Goal: Transaction & Acquisition: Book appointment/travel/reservation

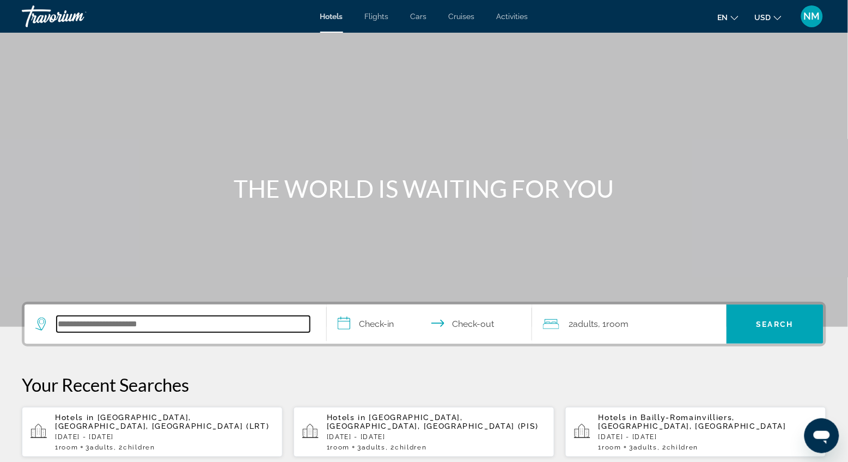
click at [63, 323] on input "Search hotel destination" at bounding box center [183, 324] width 253 height 16
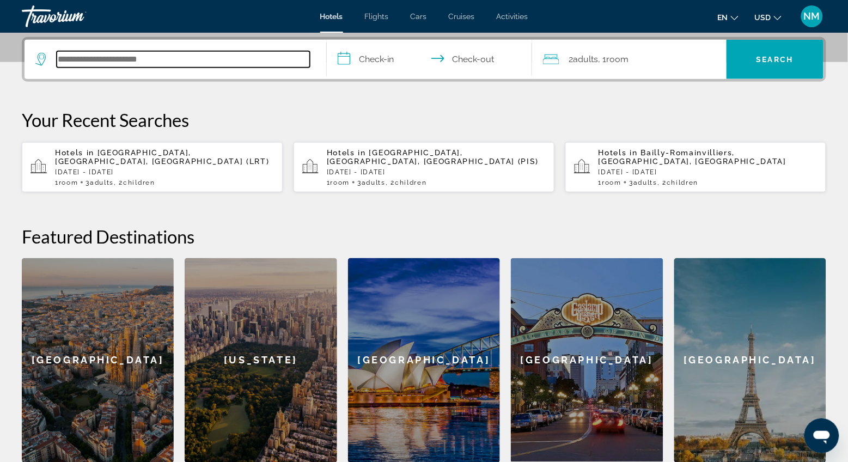
scroll to position [266, 0]
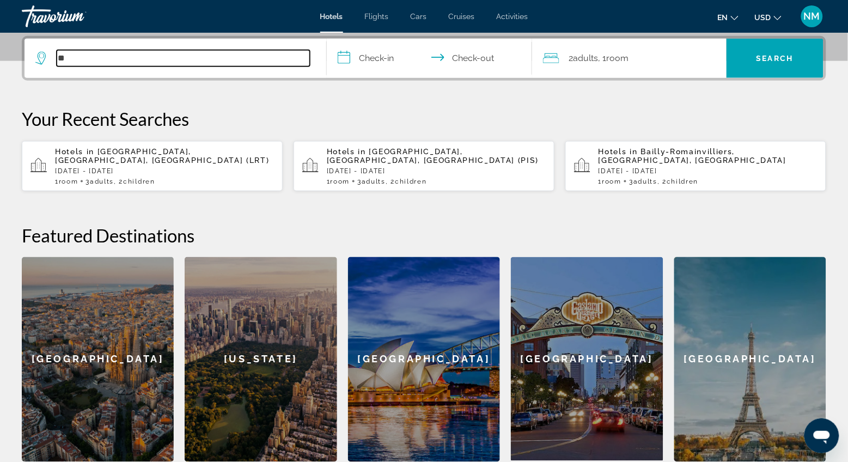
type input "*"
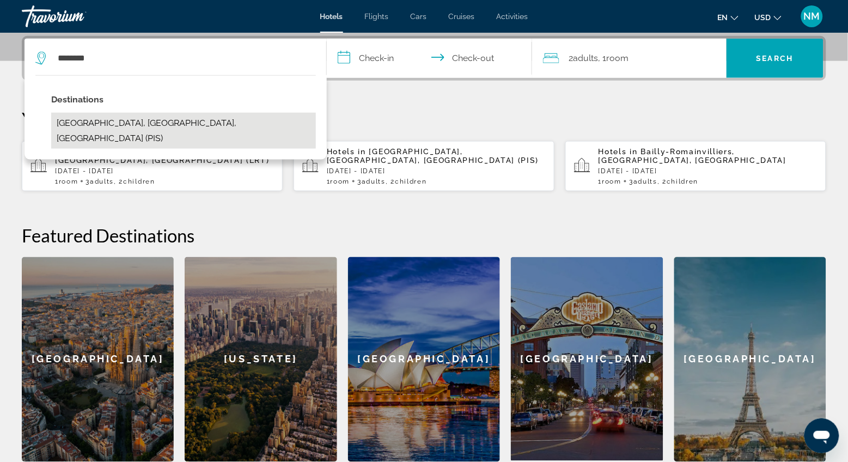
click at [109, 124] on button "[GEOGRAPHIC_DATA], [GEOGRAPHIC_DATA], [GEOGRAPHIC_DATA] (PIS)" at bounding box center [183, 131] width 265 height 36
type input "**********"
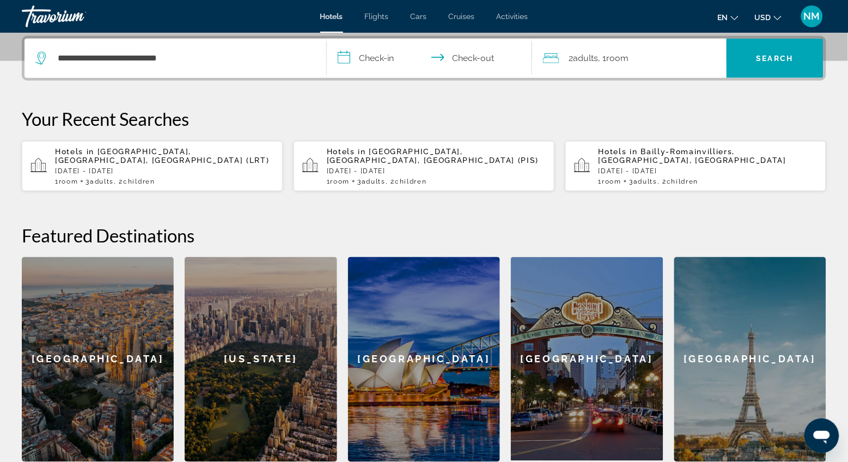
click at [346, 54] on input "**********" at bounding box center [432, 60] width 210 height 42
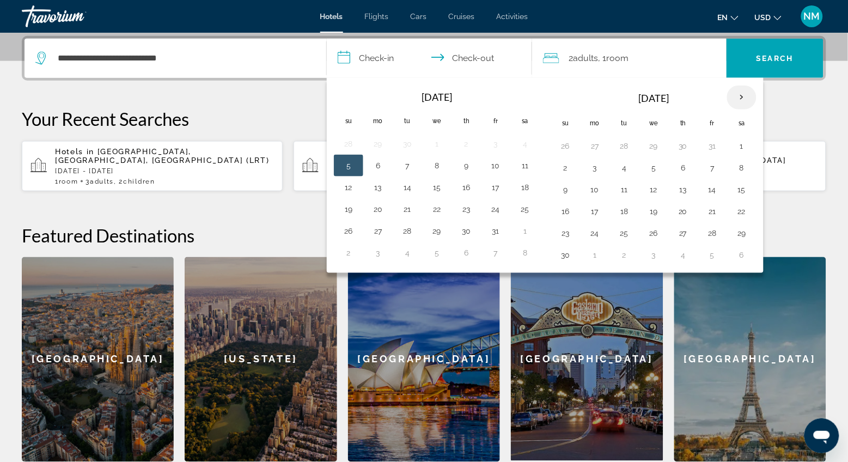
click at [740, 94] on th "Next month" at bounding box center [741, 98] width 29 height 24
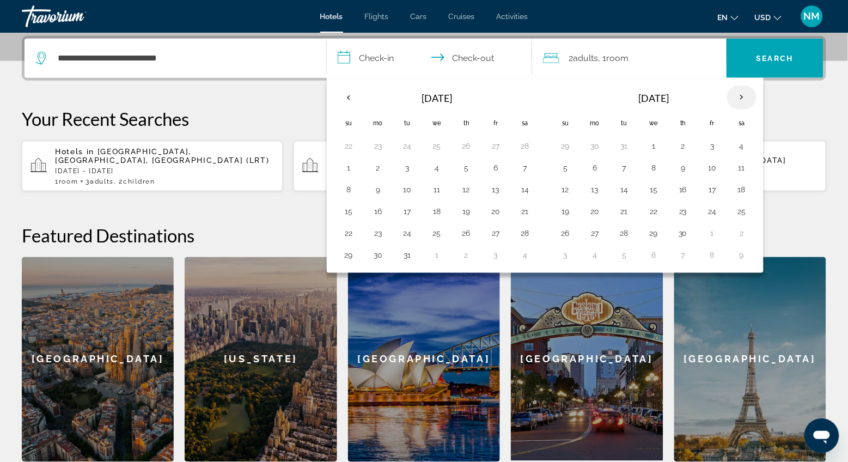
click at [740, 94] on th "Next month" at bounding box center [741, 98] width 29 height 24
click at [568, 213] on button "19" at bounding box center [565, 211] width 17 height 15
click at [627, 210] on button "21" at bounding box center [623, 211] width 17 height 15
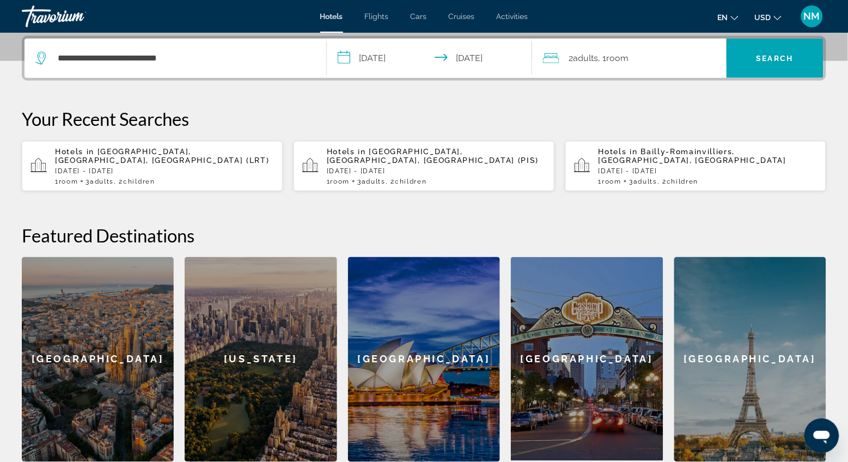
type input "**********"
click at [627, 210] on div "**********" at bounding box center [424, 249] width 848 height 426
click at [571, 53] on span "2 Adult Adults" at bounding box center [583, 58] width 29 height 15
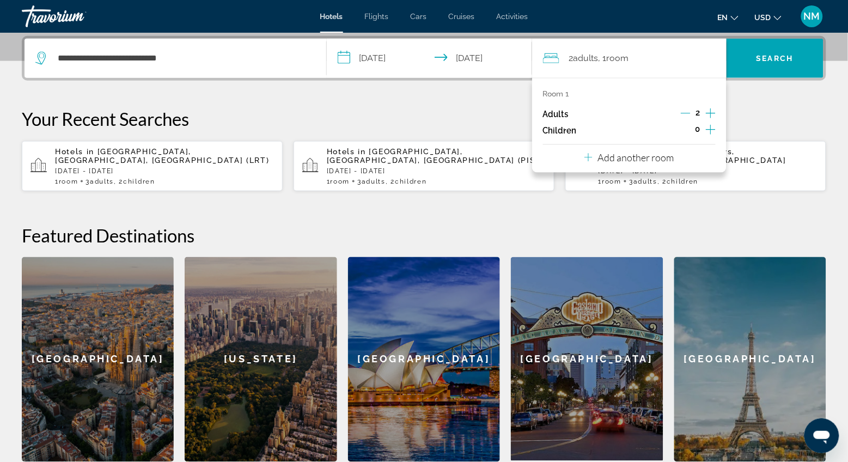
click at [713, 108] on icon "Increment adults" at bounding box center [711, 113] width 10 height 13
click at [711, 126] on icon "Increment children" at bounding box center [711, 130] width 10 height 10
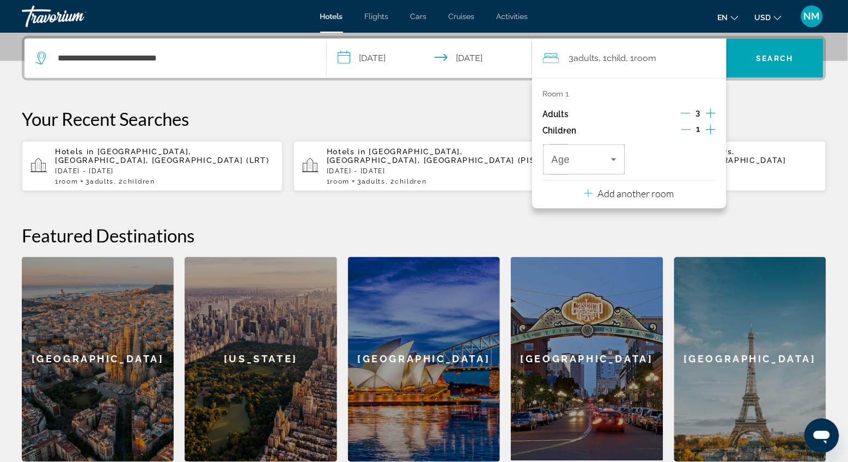
click at [711, 126] on icon "Increment children" at bounding box center [711, 130] width 10 height 10
click at [616, 164] on icon "Travelers: 3 adults, 2 children" at bounding box center [613, 159] width 13 height 13
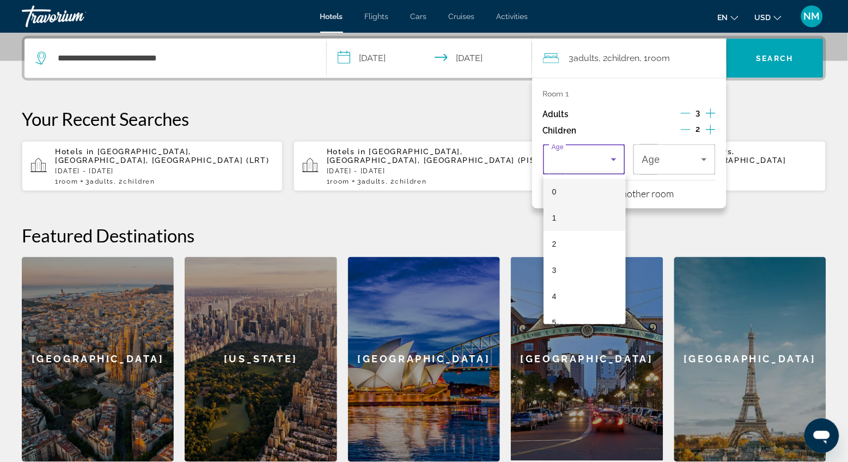
click at [596, 218] on mat-option "1" at bounding box center [585, 218] width 82 height 26
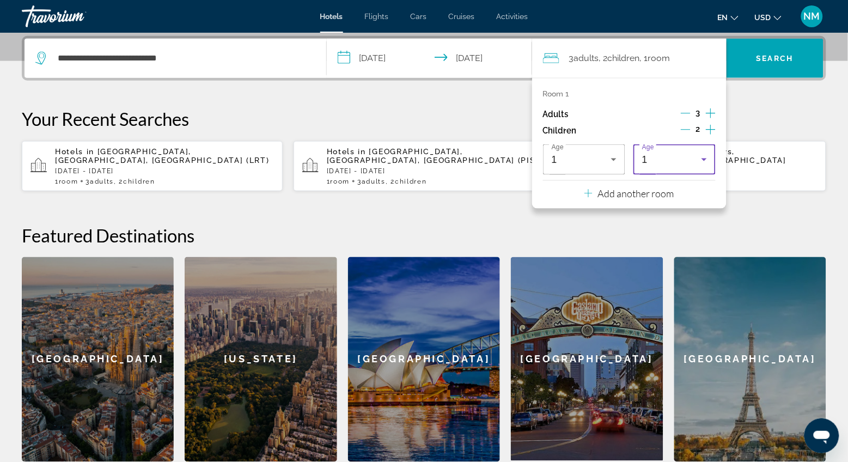
click at [662, 163] on div "1" at bounding box center [671, 159] width 59 height 13
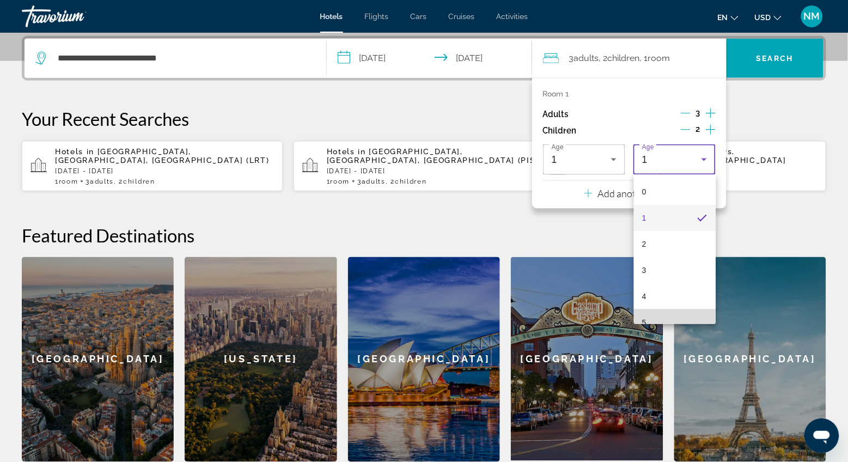
click at [661, 315] on mat-option "5" at bounding box center [675, 322] width 82 height 26
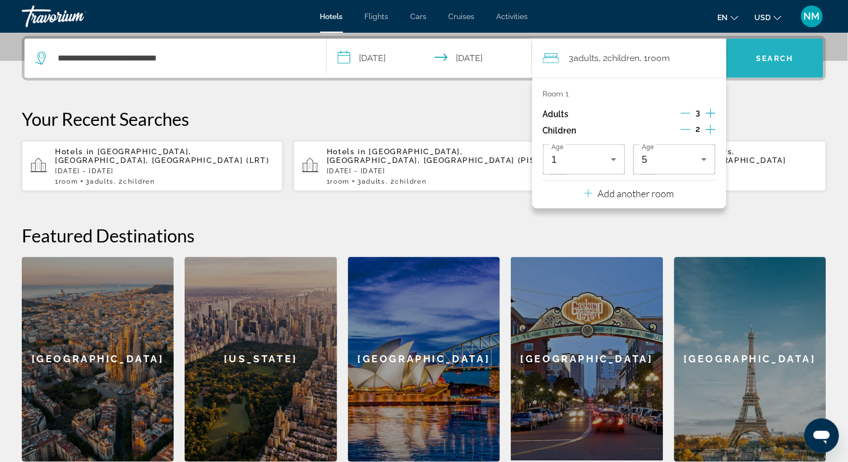
click at [753, 62] on span "Search" at bounding box center [775, 58] width 97 height 26
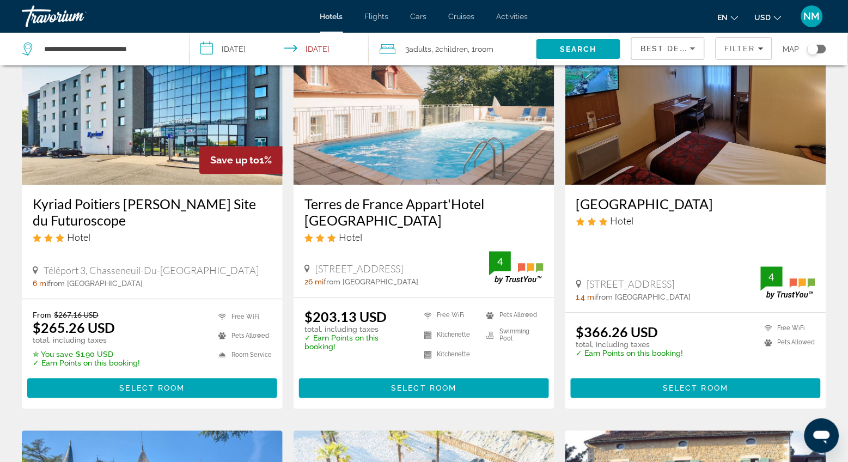
scroll to position [521, 0]
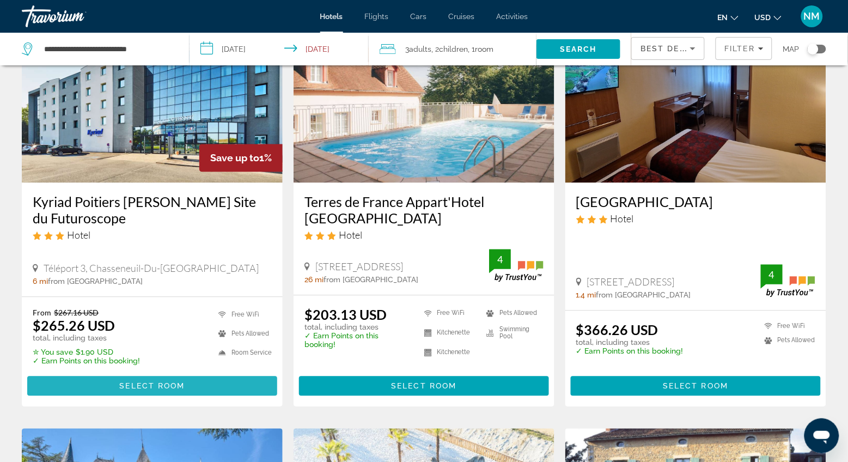
click at [160, 382] on span "Select Room" at bounding box center [151, 386] width 65 height 9
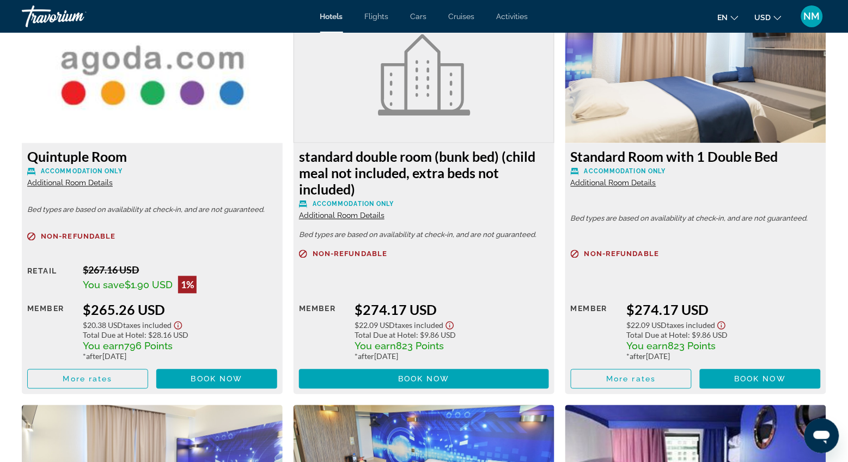
scroll to position [1545, 0]
